Goal: Task Accomplishment & Management: Use online tool/utility

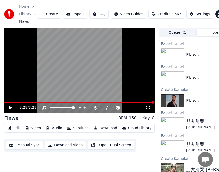
click at [23, 7] on link "Home" at bounding box center [24, 6] width 10 height 5
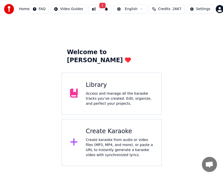
click at [110, 127] on div "Create Karaoke" at bounding box center [120, 131] width 68 height 8
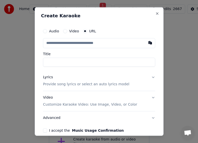
drag, startPoint x: 71, startPoint y: 44, endPoint x: 145, endPoint y: 45, distance: 73.8
click at [71, 44] on input "text" at bounding box center [99, 43] width 112 height 10
click at [146, 45] on button "button" at bounding box center [150, 42] width 10 height 9
type input "**********"
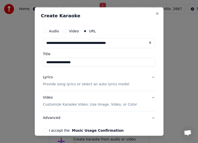
click at [48, 78] on div "Lyrics" at bounding box center [48, 77] width 10 height 5
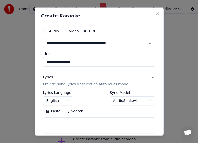
click at [53, 124] on textarea at bounding box center [99, 125] width 112 height 16
type textarea "**"
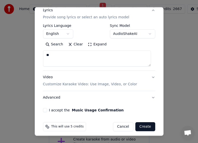
scroll to position [71, 0]
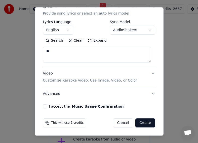
click at [46, 107] on button "I accept the Music Usage Confirmation" at bounding box center [45, 106] width 4 height 4
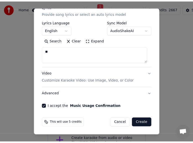
scroll to position [0, 0]
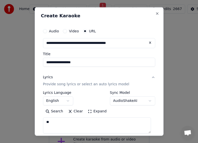
click at [146, 101] on button "AudioShakeAI" at bounding box center [132, 100] width 45 height 9
click at [180, 27] on div at bounding box center [99, 71] width 198 height 143
drag, startPoint x: 192, startPoint y: 24, endPoint x: 165, endPoint y: 1, distance: 35.3
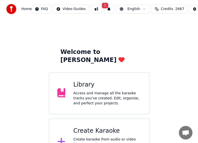
scroll to position [15, 0]
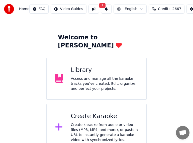
click at [105, 112] on div "Create Karaoke" at bounding box center [105, 116] width 68 height 8
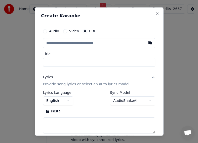
click at [49, 45] on input "text" at bounding box center [99, 43] width 112 height 10
click at [145, 43] on button "button" at bounding box center [150, 42] width 10 height 9
type input "**********"
click at [67, 62] on input "Title" at bounding box center [99, 62] width 112 height 9
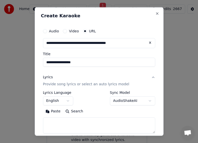
type input "**********"
click at [49, 77] on div "Lyrics" at bounding box center [48, 77] width 10 height 5
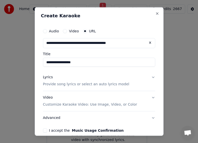
click at [149, 97] on button "Video Customize Karaoke Video: Use Image, Video, or Color" at bounding box center [99, 101] width 112 height 20
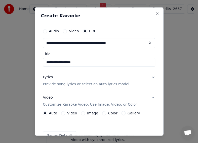
click at [149, 97] on button "Video Customize Karaoke Video: Use Image, Video, or Color" at bounding box center [99, 101] width 112 height 20
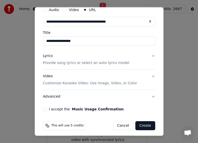
scroll to position [24, 0]
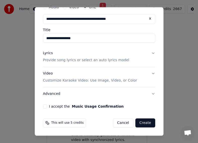
click at [44, 106] on button "I accept the Music Usage Confirmation" at bounding box center [45, 106] width 4 height 4
click at [139, 124] on button "Create" at bounding box center [145, 123] width 20 height 9
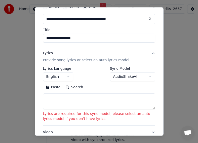
click at [48, 52] on div "Lyrics" at bounding box center [48, 53] width 10 height 5
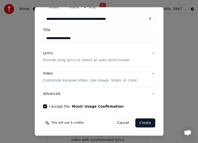
click at [49, 61] on p "Provide song lyrics or select an auto lyrics model" at bounding box center [86, 60] width 86 height 5
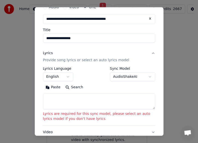
click at [54, 101] on textarea at bounding box center [99, 101] width 112 height 16
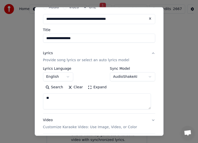
type textarea "**"
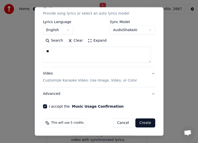
click at [138, 124] on button "Create" at bounding box center [145, 123] width 20 height 9
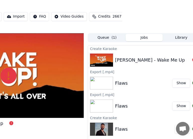
scroll to position [0, 78]
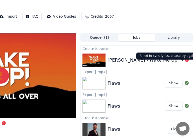
click at [185, 62] on icon at bounding box center [187, 60] width 4 height 4
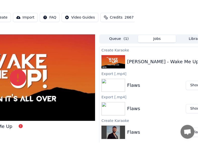
scroll to position [0, 0]
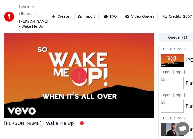
click at [62, 109] on div at bounding box center [79, 75] width 151 height 85
click at [45, 127] on div "[PERSON_NAME] - Wake Me Up" at bounding box center [39, 123] width 70 height 7
click at [22, 8] on link "Home" at bounding box center [24, 6] width 10 height 5
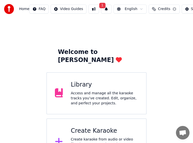
click at [88, 127] on div "Create Karaoke" at bounding box center [105, 131] width 68 height 8
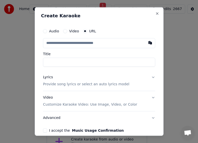
drag, startPoint x: 24, startPoint y: 51, endPoint x: 62, endPoint y: 52, distance: 37.7
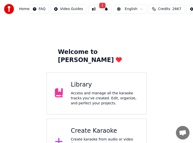
click at [86, 129] on div "Create Karaoke Create karaoke from audio or video files (MP3, MP4, and more), o…" at bounding box center [105, 142] width 68 height 30
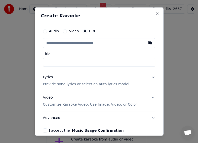
click at [145, 44] on button "button" at bounding box center [150, 42] width 10 height 9
type input "**********"
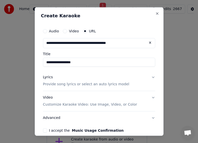
type input "**********"
click at [48, 78] on div "Lyrics" at bounding box center [48, 77] width 10 height 5
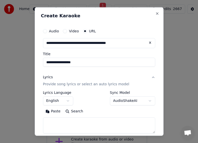
click at [57, 124] on textarea at bounding box center [99, 125] width 112 height 16
type textarea "***"
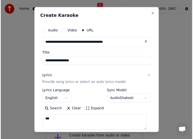
scroll to position [71, 0]
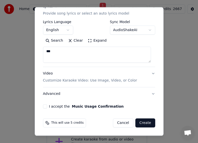
click at [45, 108] on button "I accept the Music Usage Confirmation" at bounding box center [45, 106] width 4 height 4
click at [140, 123] on button "Create" at bounding box center [145, 123] width 20 height 9
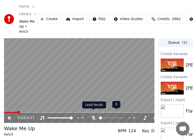
click at [94, 116] on icon at bounding box center [93, 118] width 5 height 4
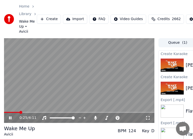
scroll to position [28, 0]
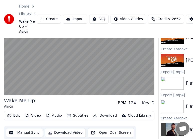
click at [107, 112] on button "Download" at bounding box center [105, 115] width 28 height 7
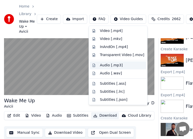
click at [107, 65] on div "Audio [.mp3]" at bounding box center [111, 65] width 23 height 5
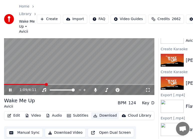
scroll to position [28, 78]
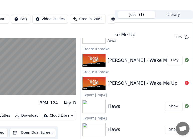
click at [41, 112] on button "Download" at bounding box center [27, 115] width 28 height 7
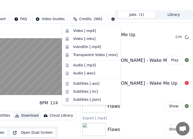
scroll to position [28, 27]
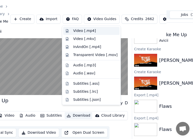
click at [81, 30] on div "Video [.mp4]" at bounding box center [84, 30] width 23 height 5
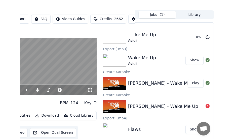
scroll to position [28, 0]
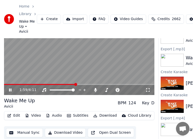
click at [10, 88] on icon at bounding box center [14, 90] width 12 height 4
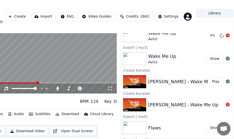
scroll to position [0, 38]
